Goal: Task Accomplishment & Management: Use online tool/utility

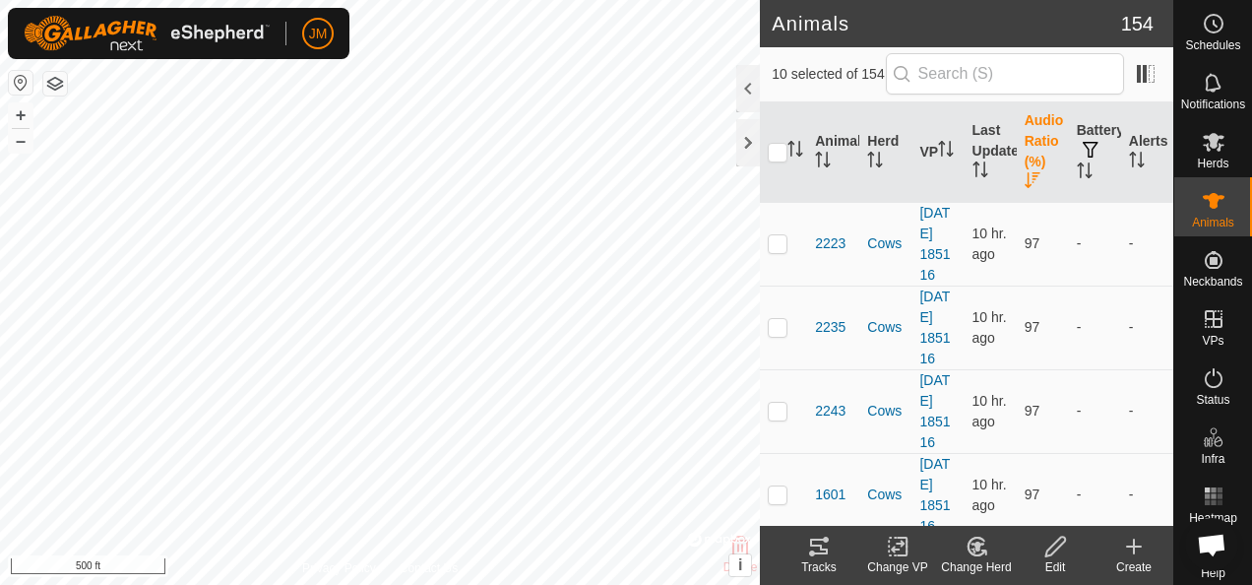
scroll to position [15795, 0]
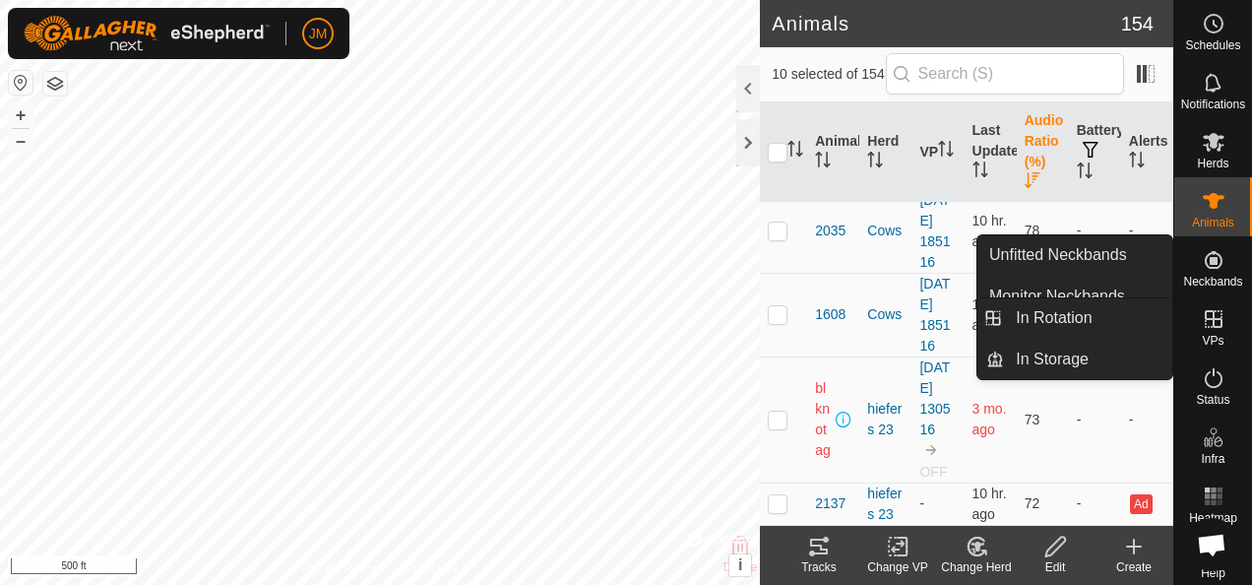
click at [1217, 319] on link "In Rotation" at bounding box center [1152, 319] width 168 height 39
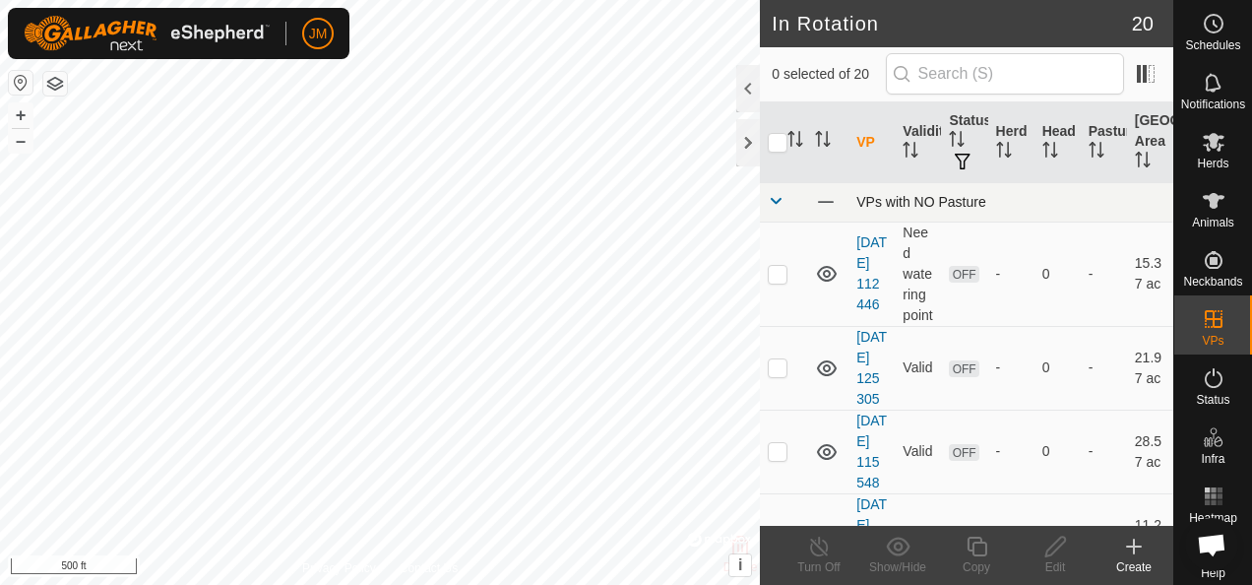
checkbox input "true"
checkbox input "false"
click at [1051, 545] on icon at bounding box center [1055, 546] width 20 height 20
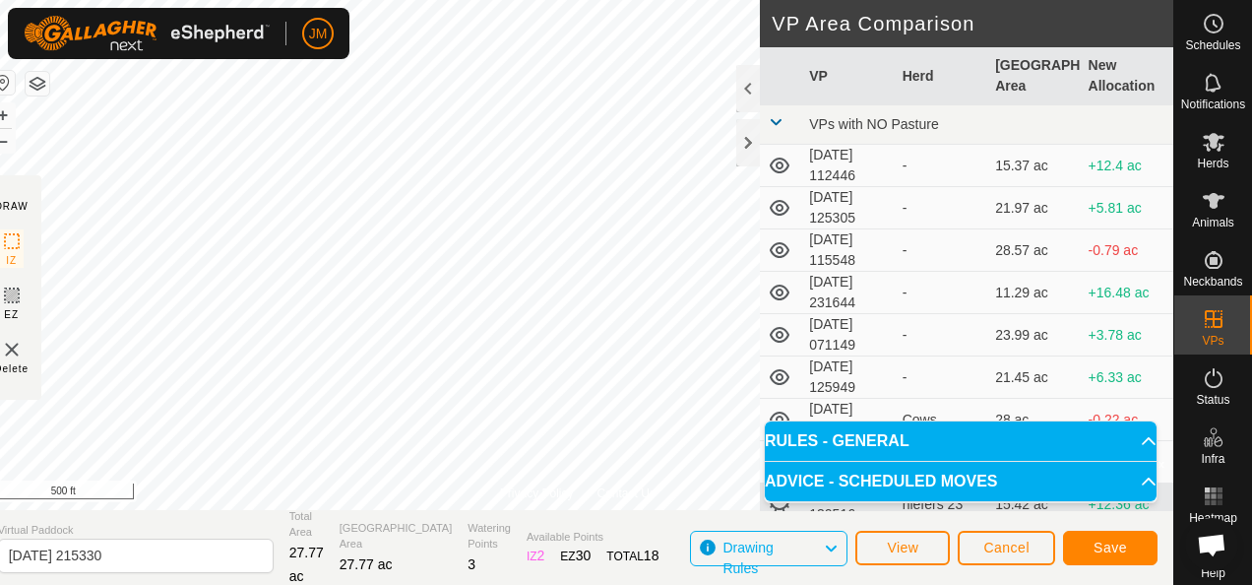
drag, startPoint x: 513, startPoint y: 500, endPoint x: 390, endPoint y: 522, distance: 124.9
click at [384, 539] on div "Privacy Policy Contact Us Status: OFF Type: Inclusion Zone + – ⇧ i © Mapbox , ©…" at bounding box center [577, 292] width 1191 height 585
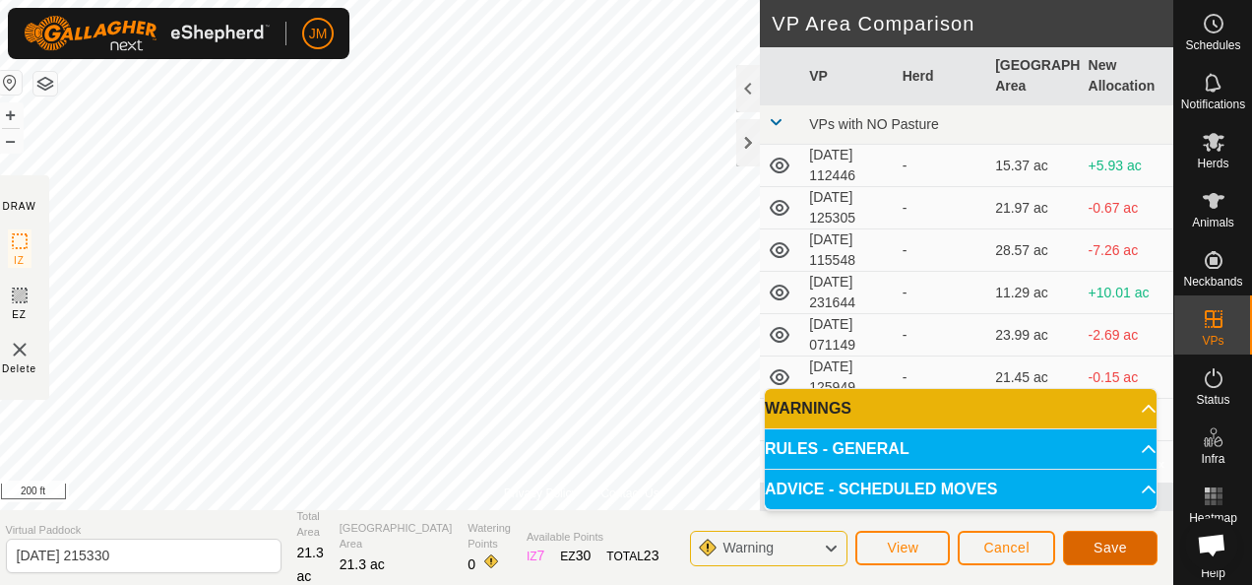
click at [1112, 546] on span "Save" at bounding box center [1109, 547] width 33 height 16
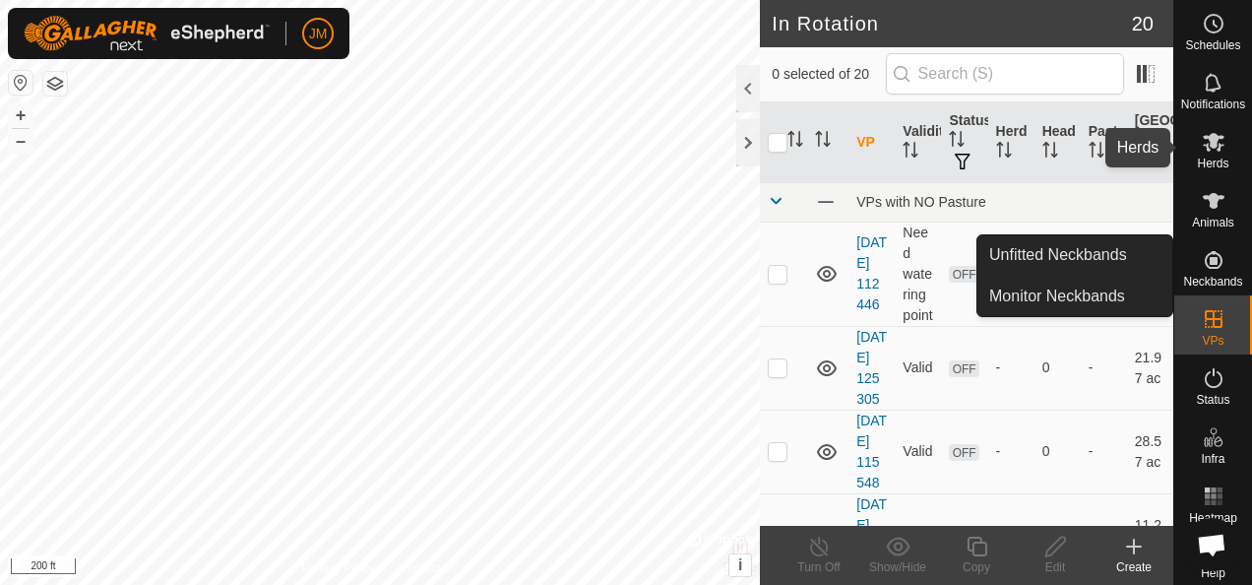
click at [1213, 157] on span "Herds" at bounding box center [1212, 163] width 31 height 12
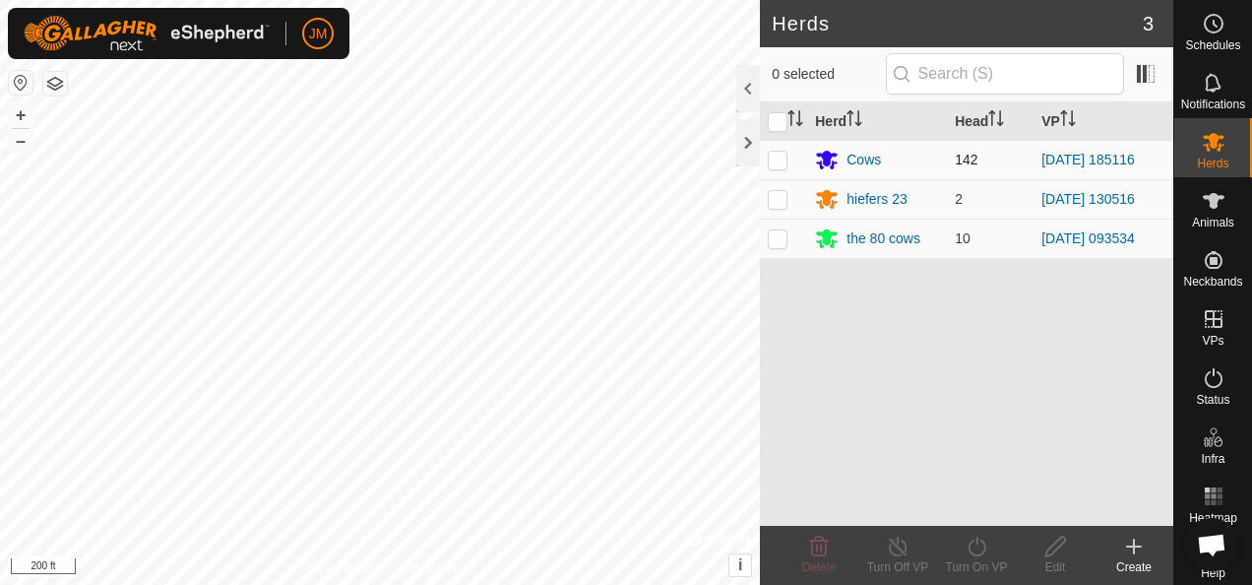
click at [769, 154] on p-checkbox at bounding box center [778, 160] width 20 height 16
checkbox input "true"
click at [980, 545] on div "JM Schedules Notifications Herds Animals Neckbands VPs Status Infra Heatmap Hel…" at bounding box center [626, 292] width 1252 height 585
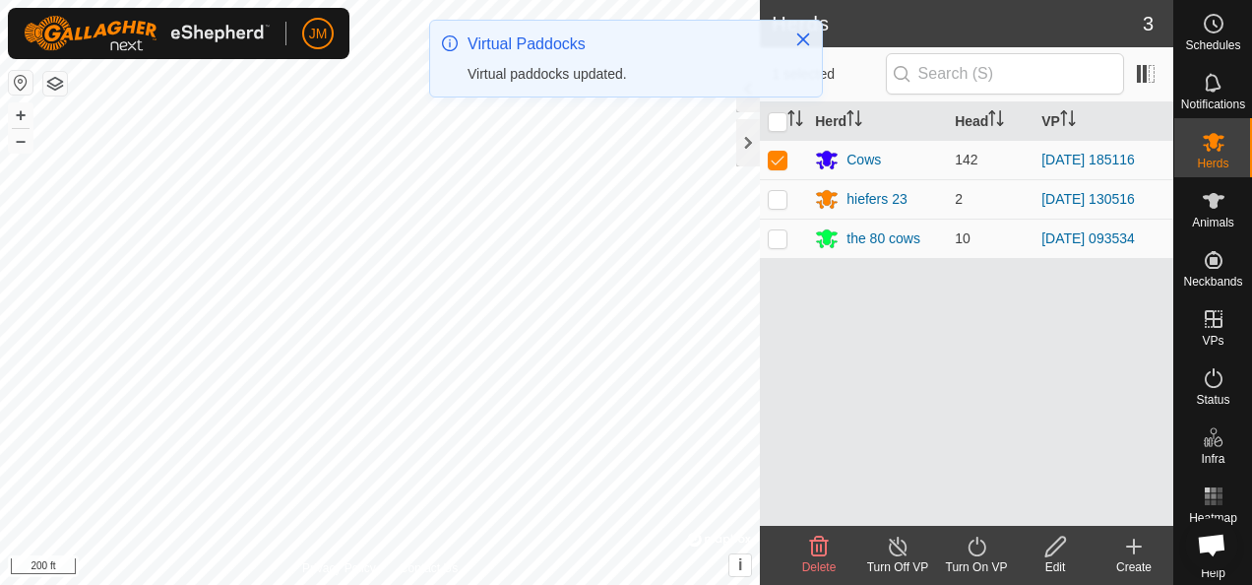
click at [977, 545] on icon at bounding box center [977, 546] width 25 height 24
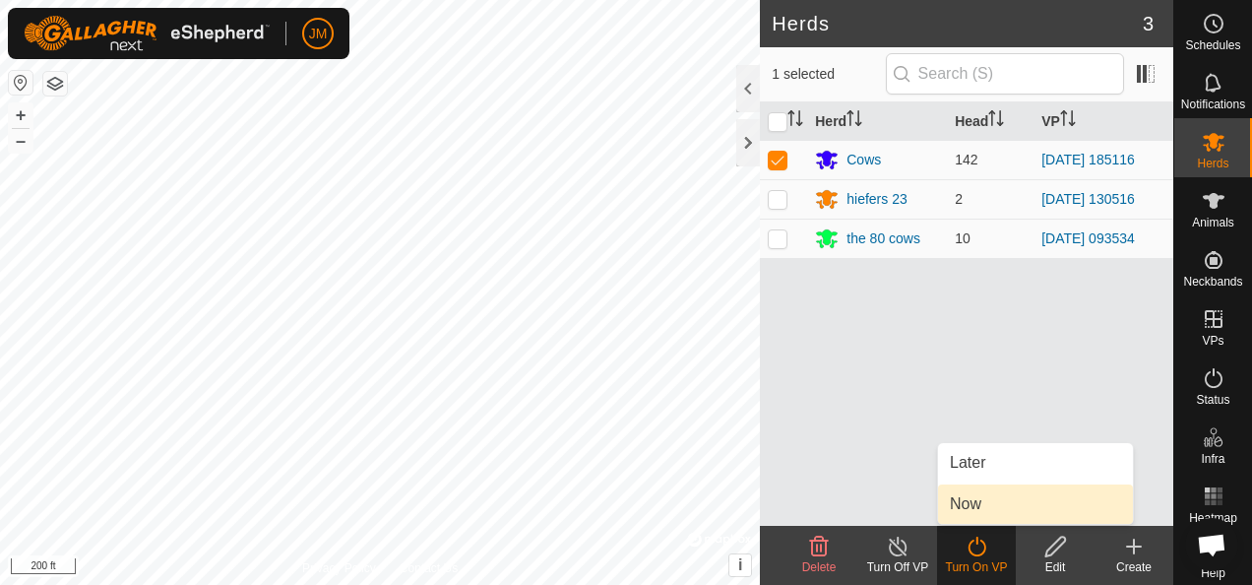
click at [982, 508] on link "Now" at bounding box center [1035, 503] width 195 height 39
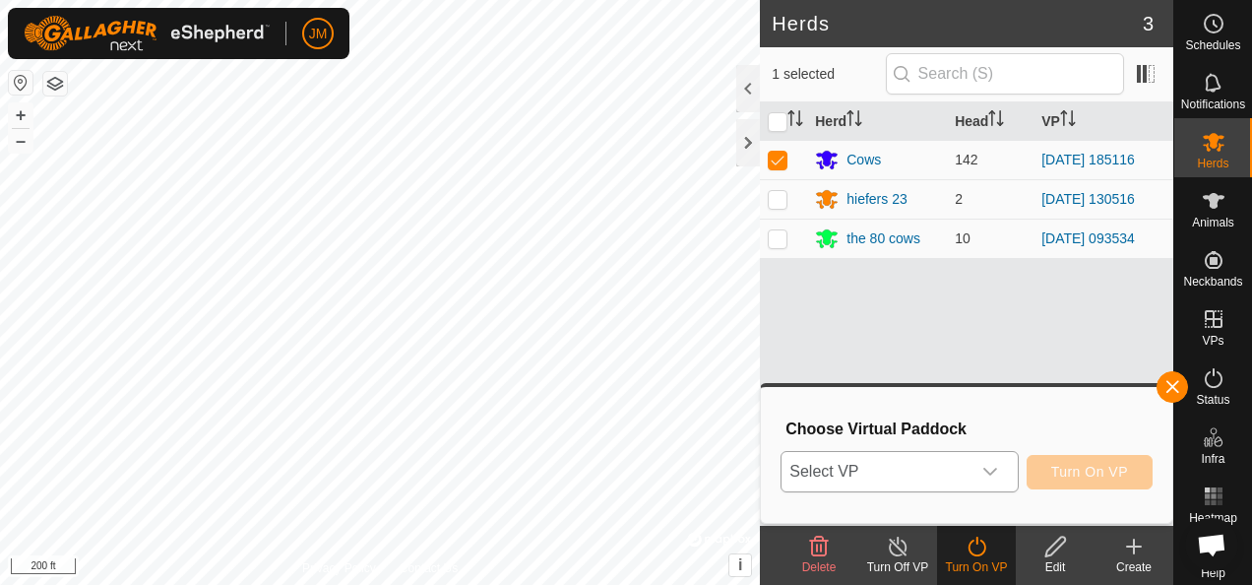
click at [998, 467] on icon "dropdown trigger" at bounding box center [990, 472] width 16 height 16
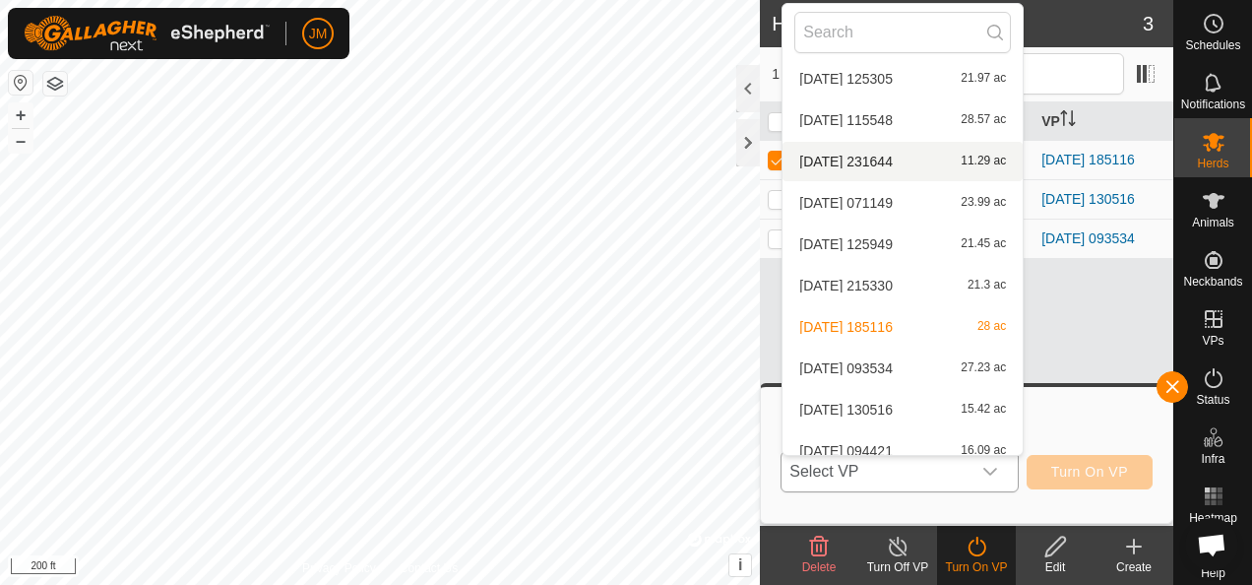
scroll to position [120, 0]
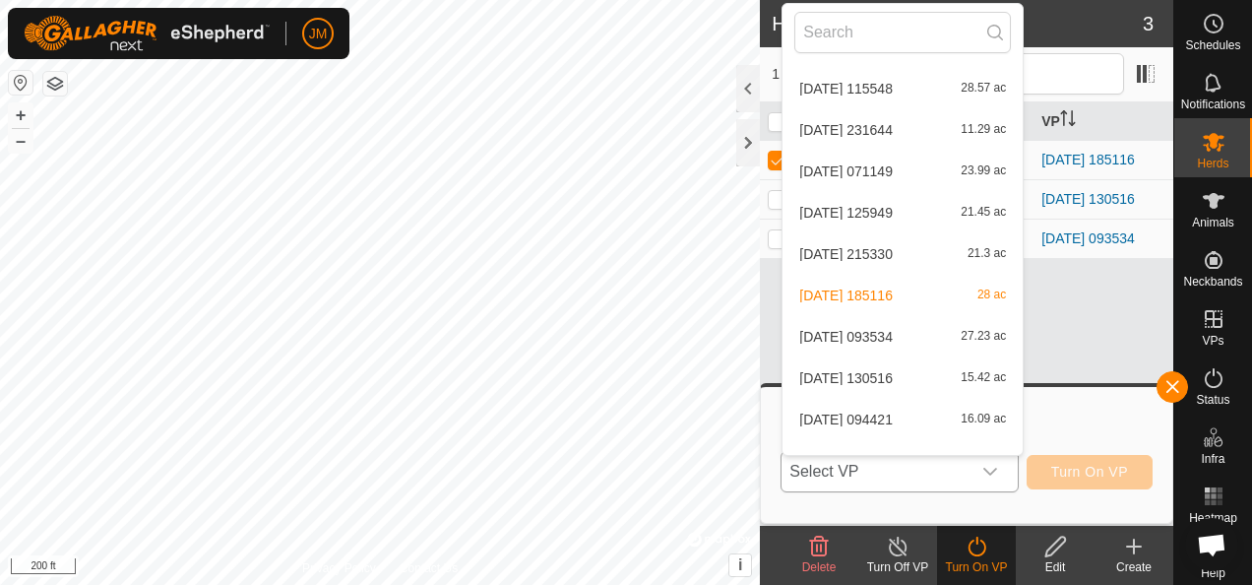
click at [865, 248] on li "[DATE] 215330 21.3 ac" at bounding box center [902, 253] width 240 height 39
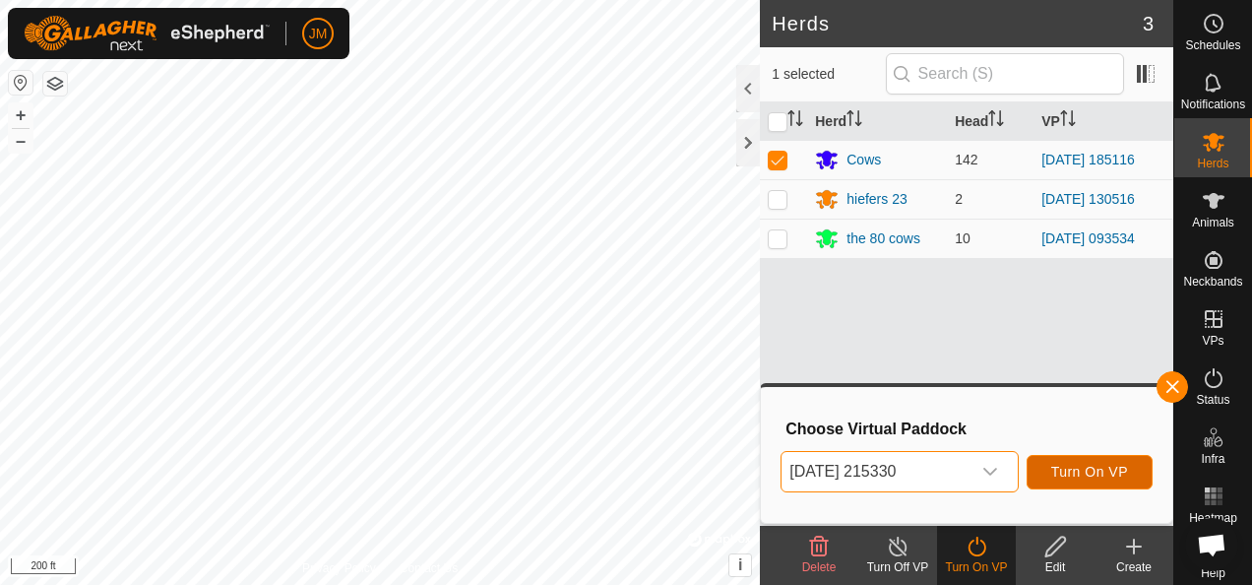
click at [1078, 472] on span "Turn On VP" at bounding box center [1089, 472] width 77 height 16
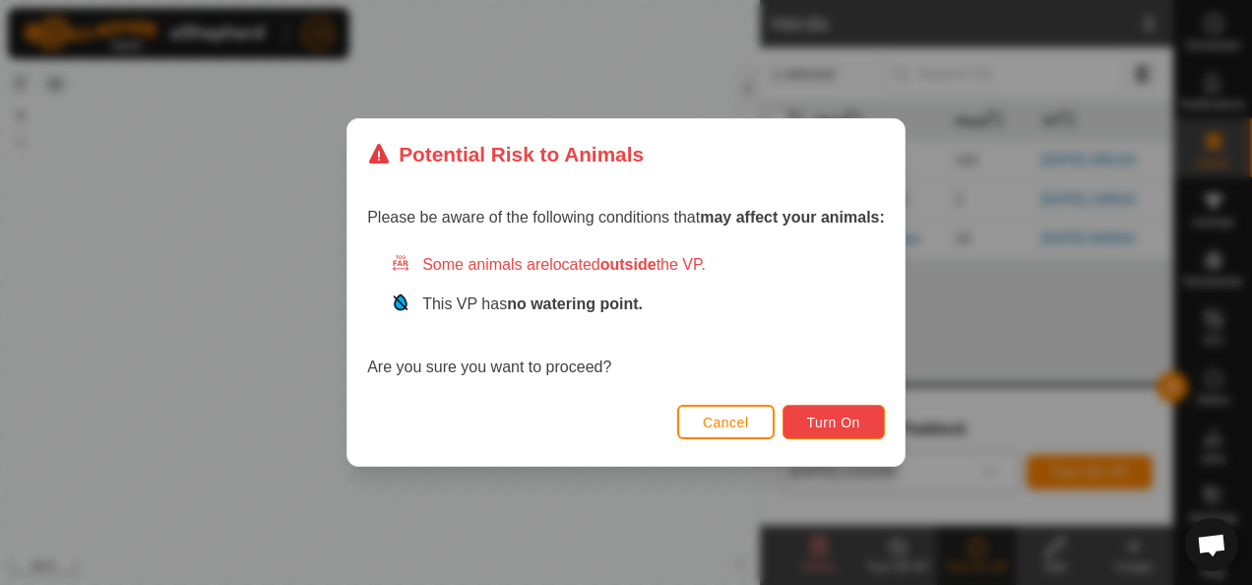
click at [842, 422] on span "Turn On" at bounding box center [833, 422] width 53 height 16
